Goal: Task Accomplishment & Management: Use online tool/utility

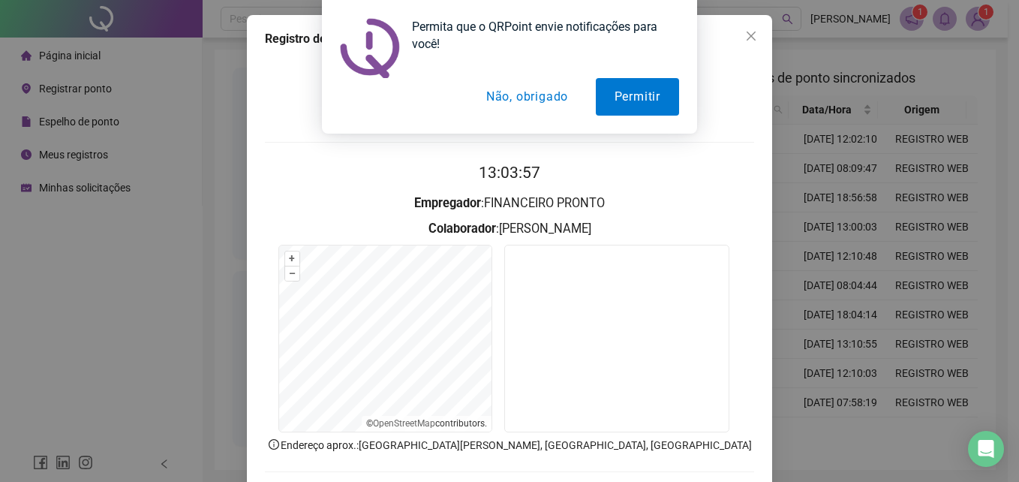
click at [533, 99] on button "Não, obrigado" at bounding box center [526, 97] width 119 height 38
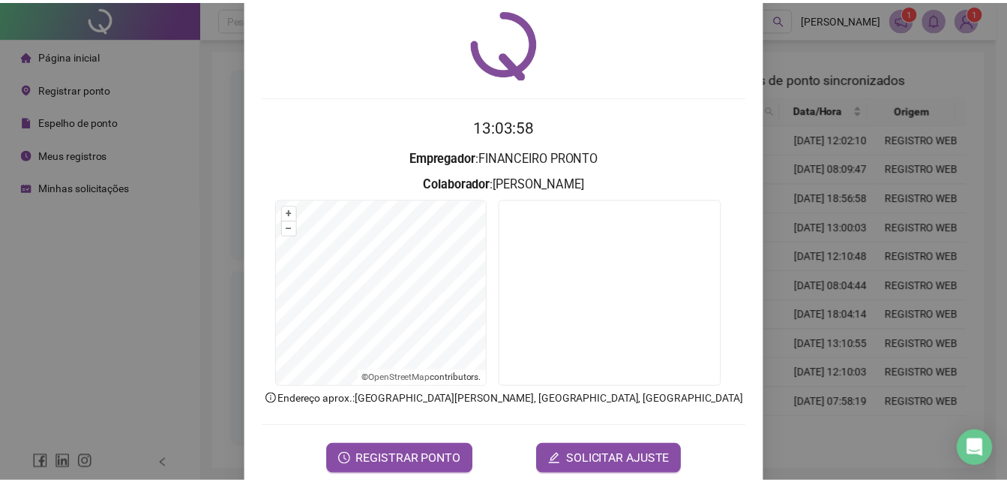
scroll to position [71, 0]
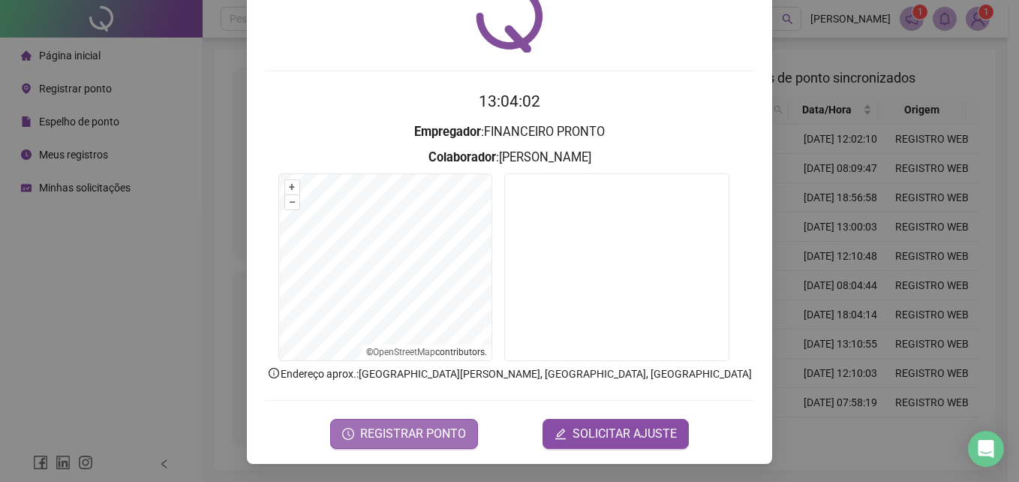
click at [420, 435] on span "REGISTRAR PONTO" at bounding box center [413, 434] width 106 height 18
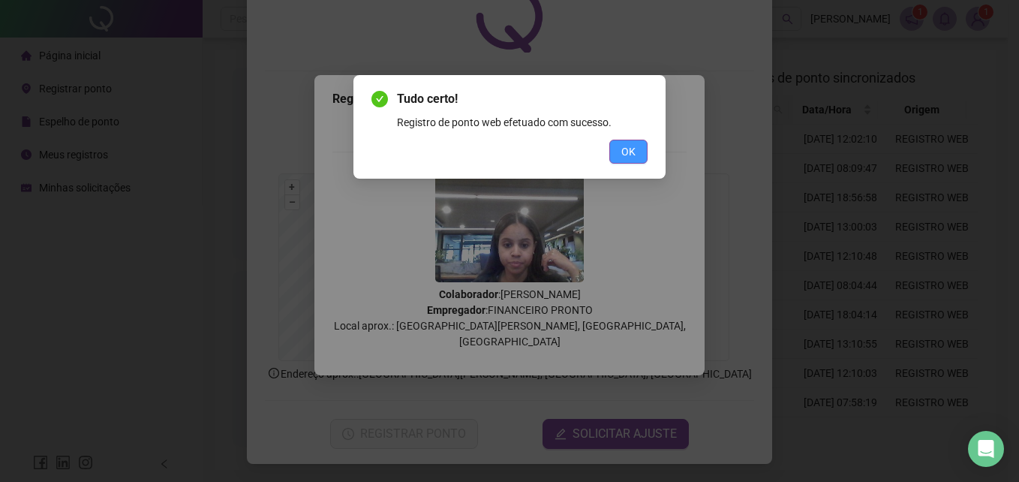
click at [621, 140] on button "OK" at bounding box center [628, 152] width 38 height 24
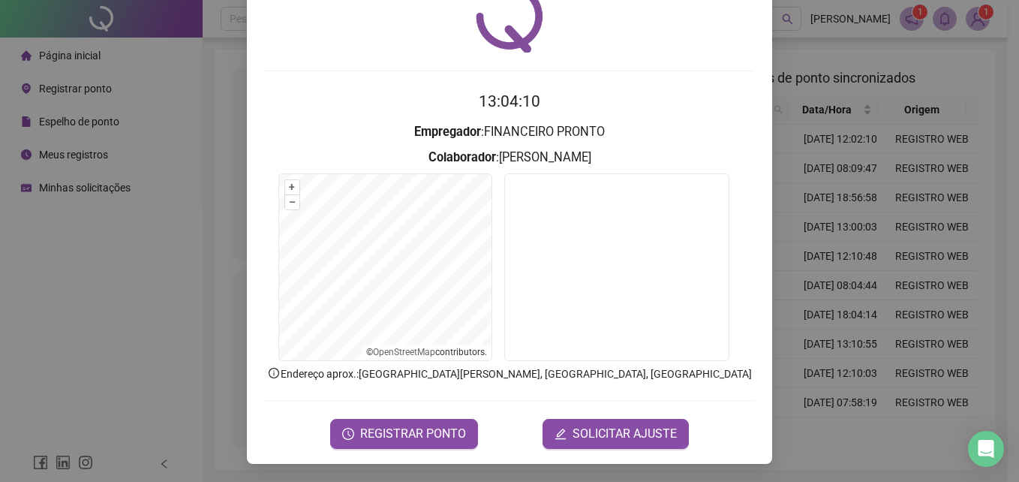
click at [836, 187] on div "Registro de ponto web 13:04:10 Empregador : FINANCEIRO PRONTO Colaborador : [PE…" at bounding box center [509, 241] width 1019 height 482
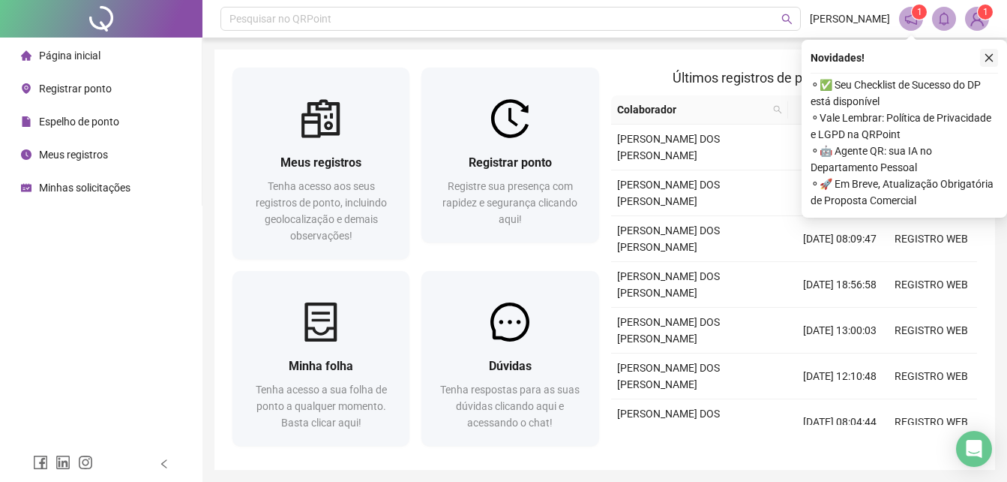
click at [994, 59] on icon "close" at bounding box center [989, 58] width 11 height 11
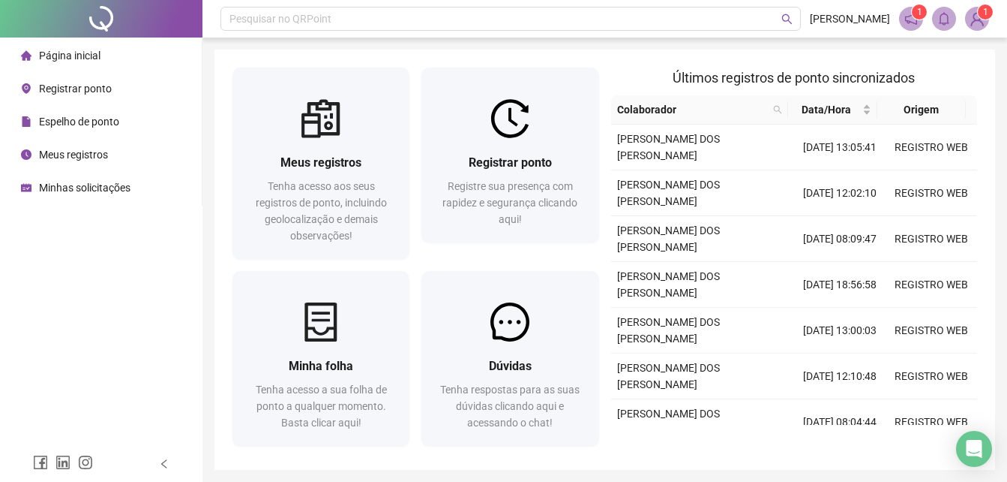
click at [137, 155] on li "Meus registros" at bounding box center [101, 155] width 196 height 30
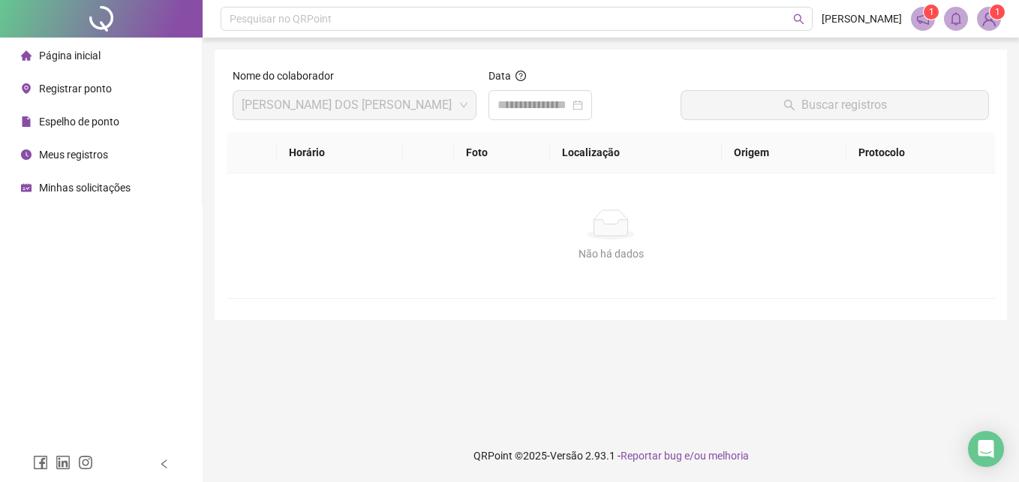
click at [83, 190] on span "Minhas solicitações" at bounding box center [85, 188] width 92 height 12
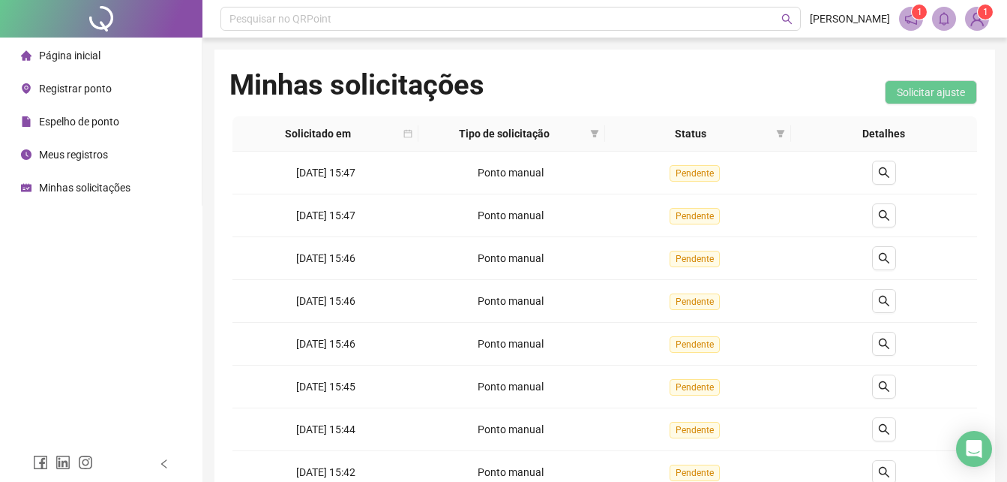
click at [141, 50] on li "Página inicial" at bounding box center [101, 56] width 196 height 30
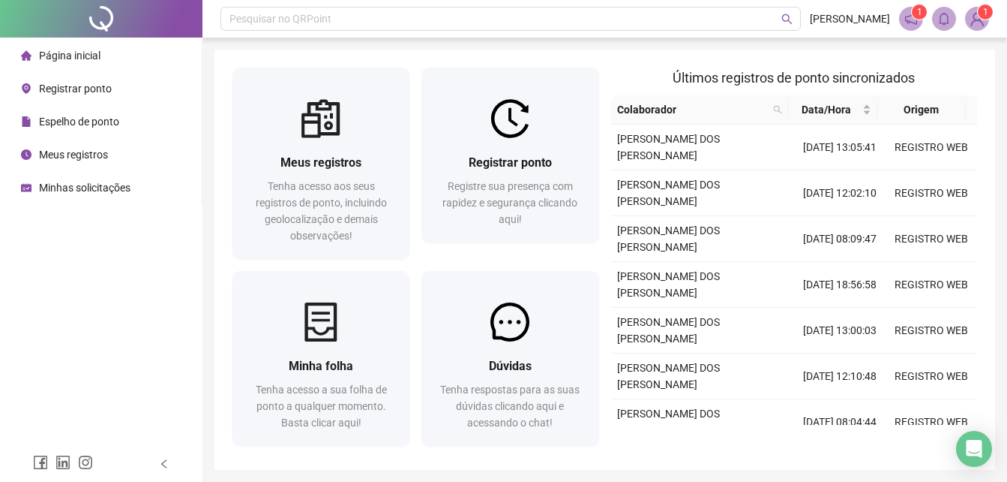
click at [977, 17] on img at bounding box center [977, 19] width 23 height 23
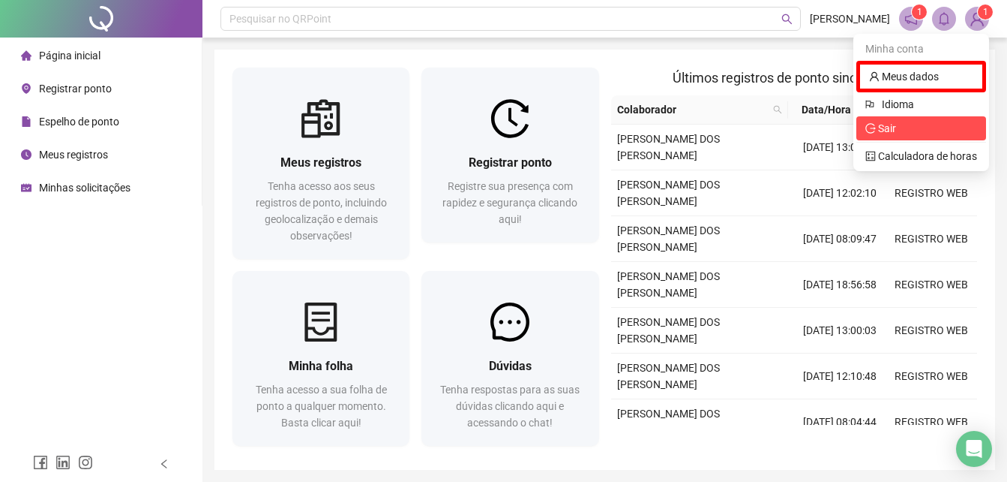
click at [929, 137] on li "Sair" at bounding box center [922, 128] width 130 height 24
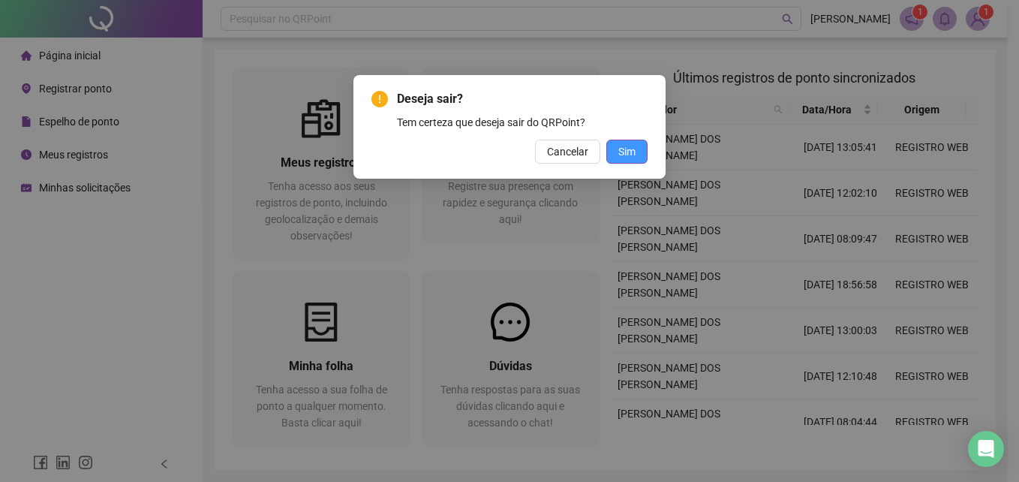
click at [628, 150] on span "Sim" at bounding box center [626, 151] width 17 height 17
